Goal: Information Seeking & Learning: Learn about a topic

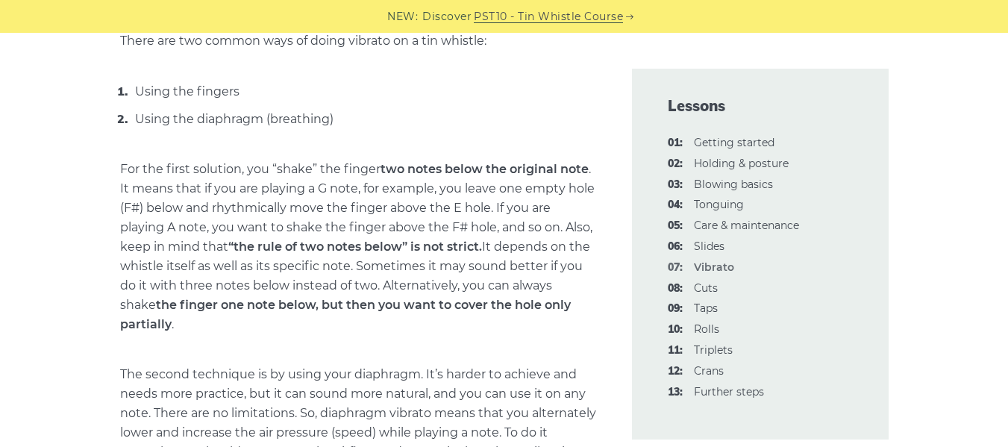
scroll to position [896, 0]
click at [706, 354] on link "11: Triplets" at bounding box center [713, 349] width 39 height 13
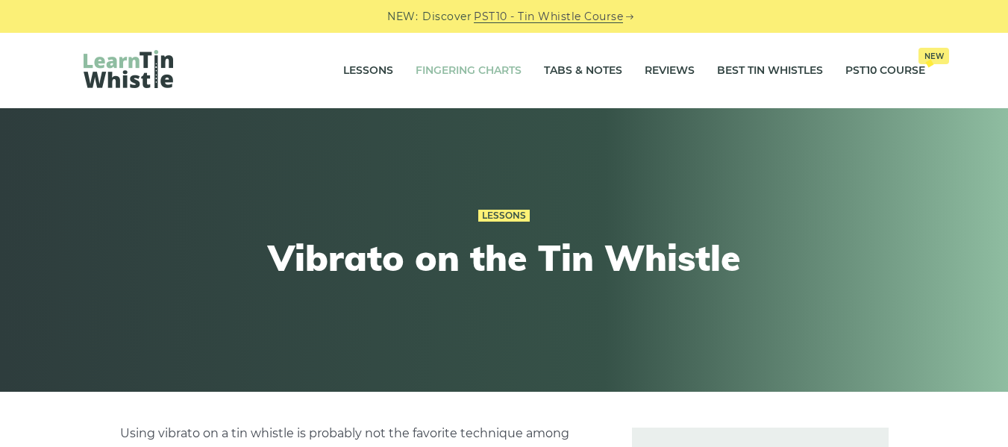
click at [434, 74] on link "Fingering Charts" at bounding box center [469, 70] width 106 height 37
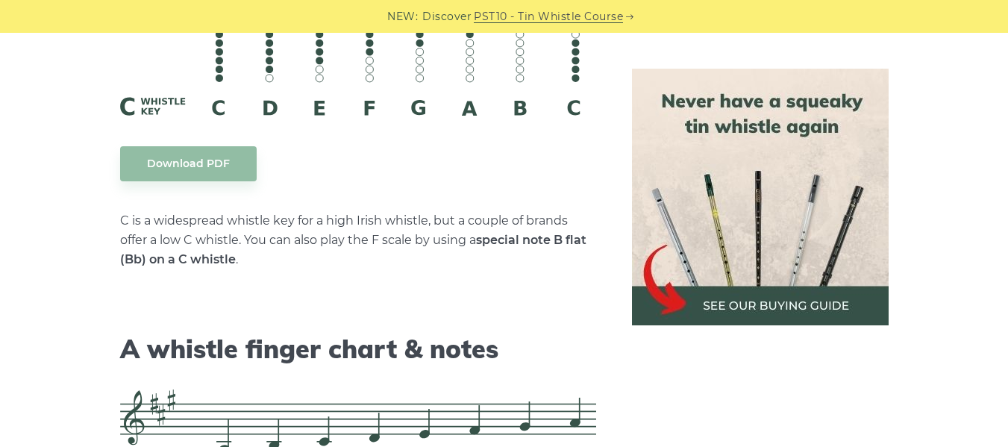
scroll to position [4180, 0]
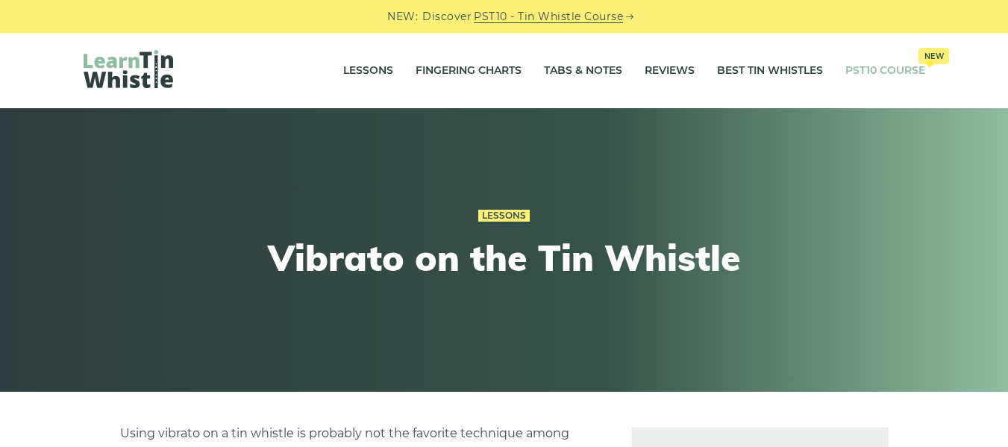
click at [937, 57] on span "New" at bounding box center [934, 56] width 31 height 16
click at [354, 70] on link "Lessons" at bounding box center [368, 70] width 50 height 37
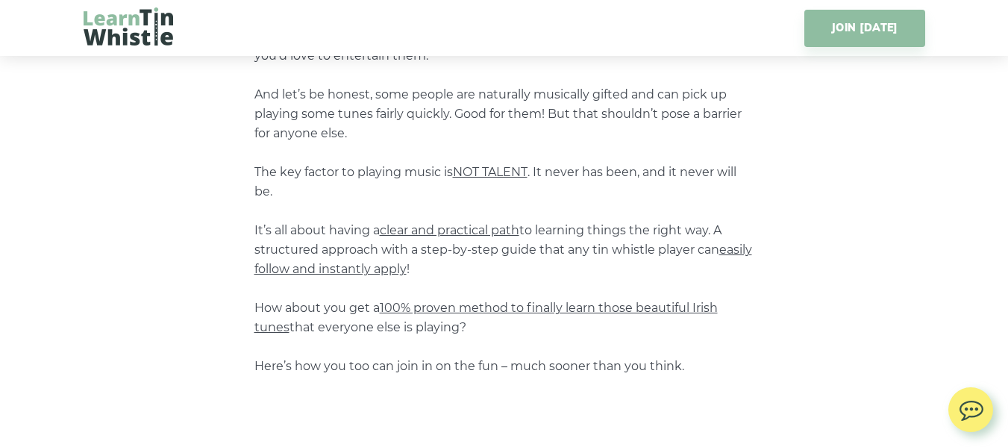
scroll to position [746, 0]
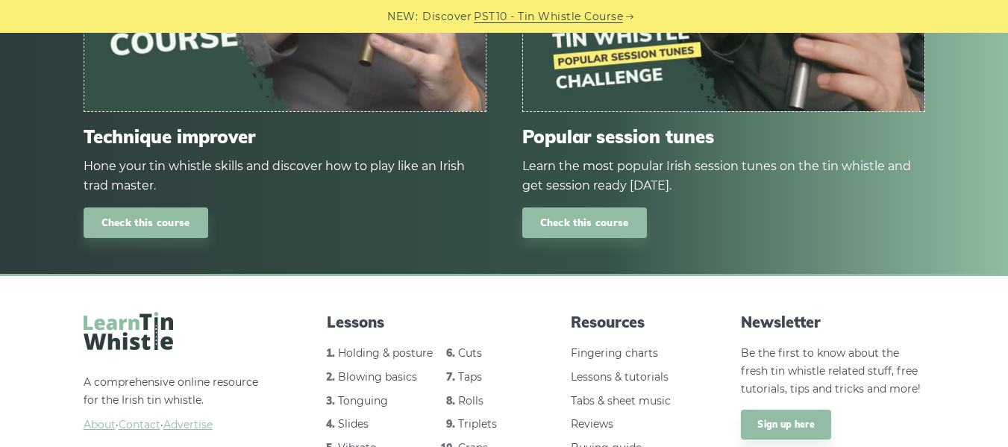
scroll to position [2251, 0]
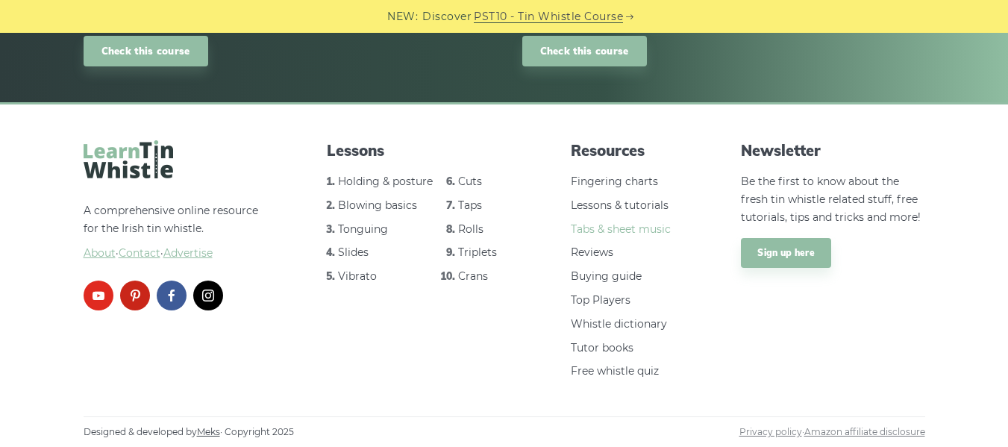
click at [584, 231] on link "Tabs & sheet music" at bounding box center [621, 228] width 100 height 13
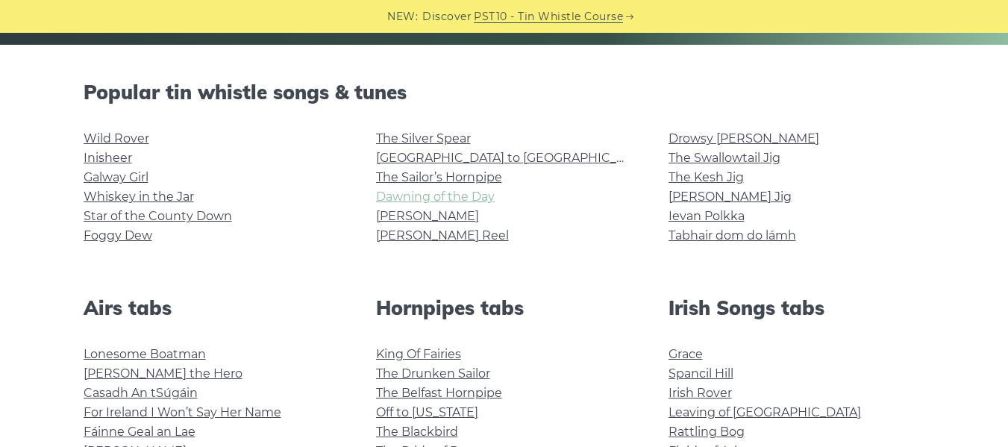
scroll to position [448, 0]
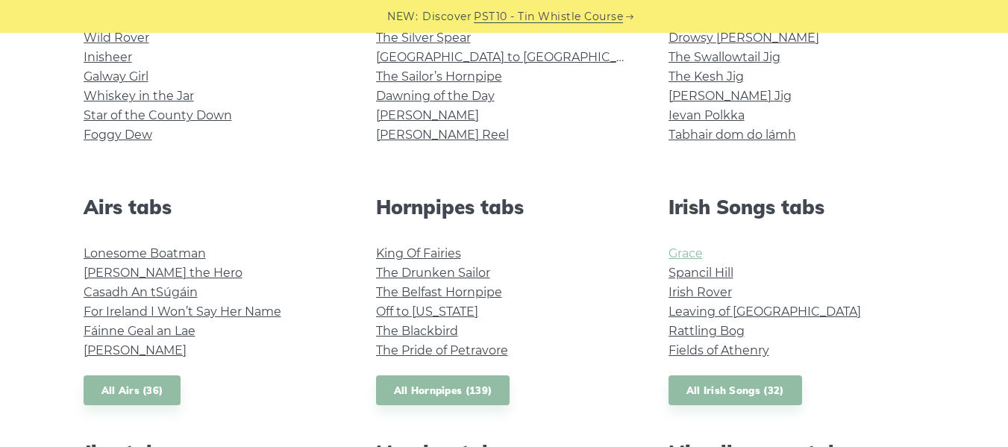
click at [684, 257] on link "Grace" at bounding box center [686, 253] width 34 height 14
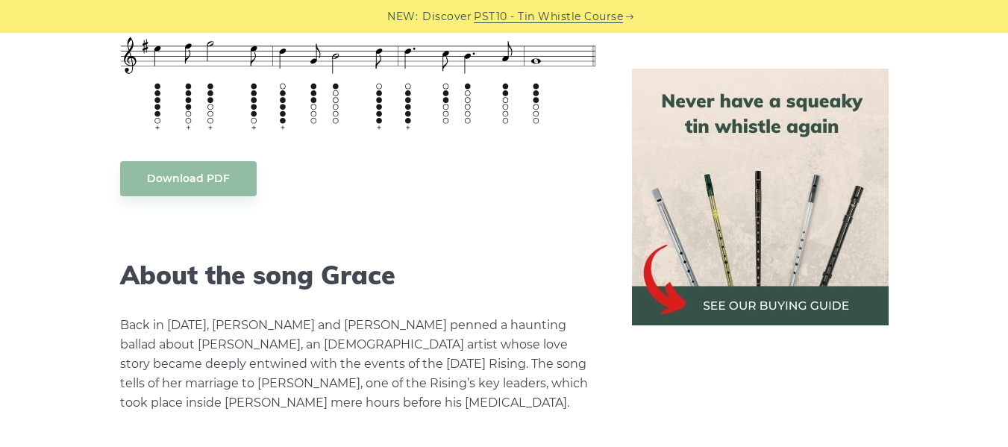
scroll to position [2239, 0]
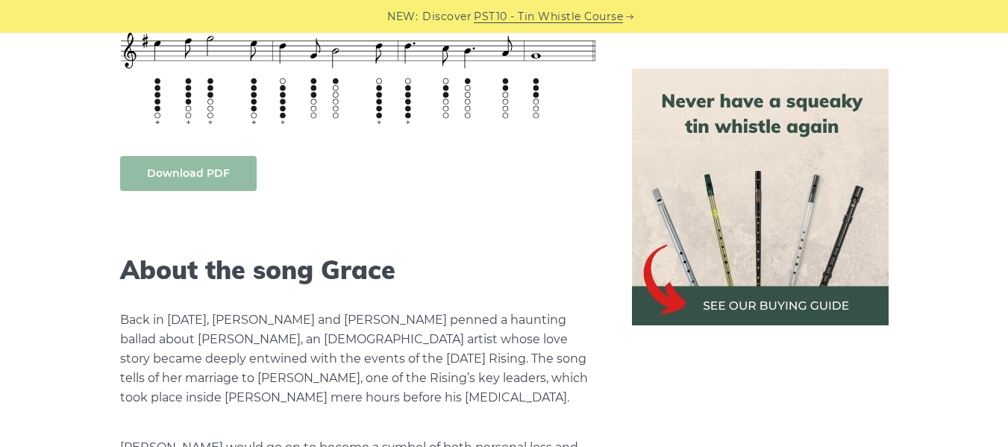
click at [183, 179] on link "Download PDF" at bounding box center [188, 173] width 137 height 35
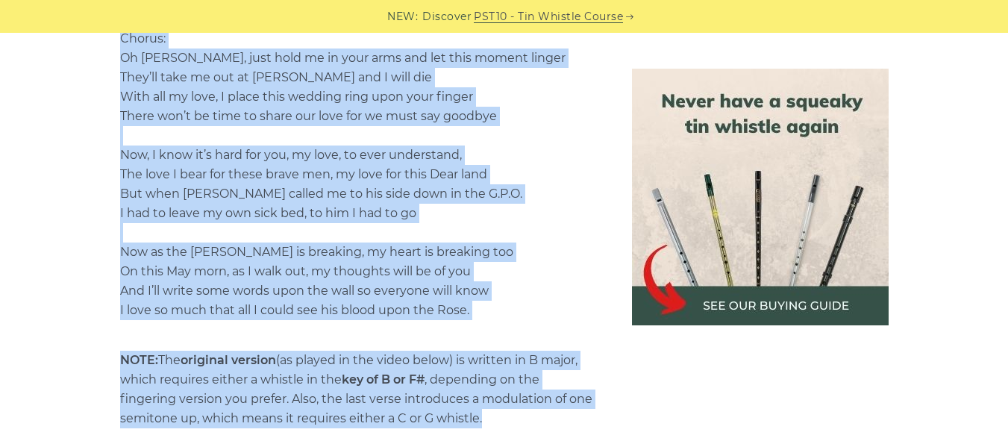
scroll to position [2985, 0]
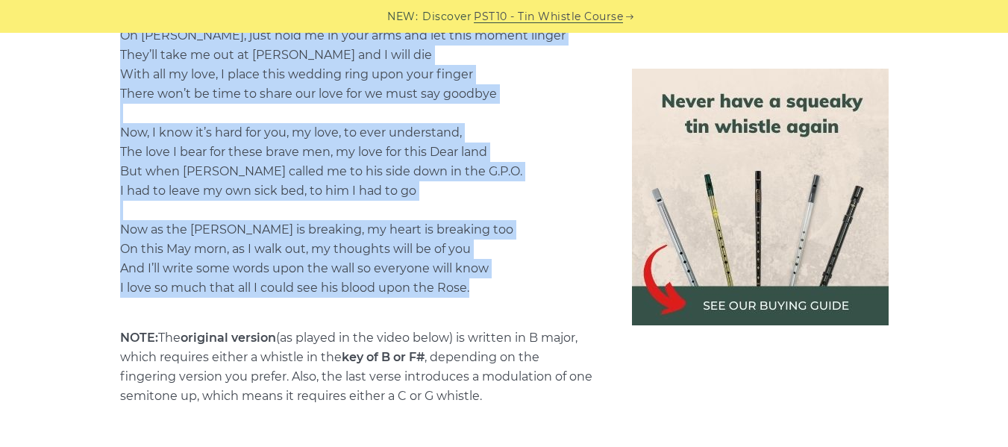
drag, startPoint x: 121, startPoint y: 93, endPoint x: 492, endPoint y: 282, distance: 416.3
copy div "Lyrics As we gather in the chapel here in old [GEOGRAPHIC_DATA] I think about t…"
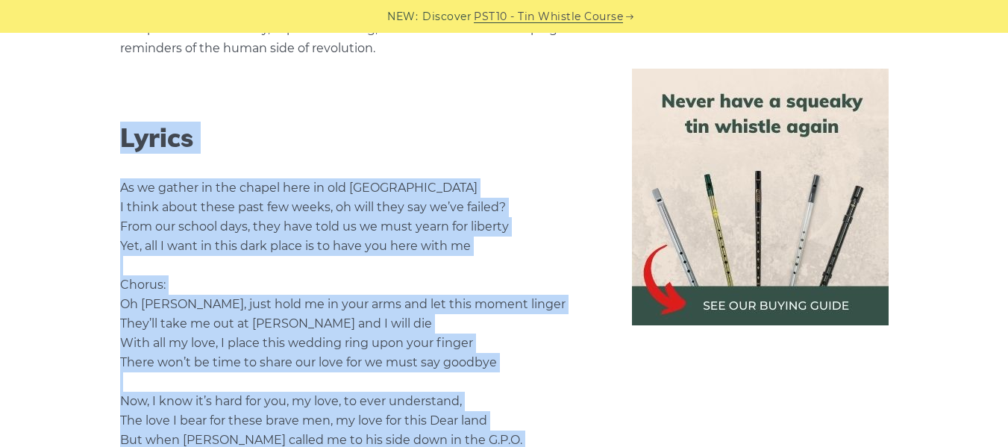
scroll to position [2686, 0]
